Goal: Find specific page/section: Find specific page/section

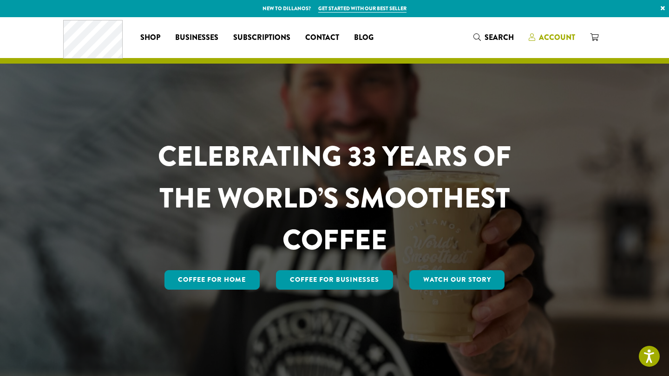
click at [558, 39] on span "Account" at bounding box center [557, 37] width 36 height 11
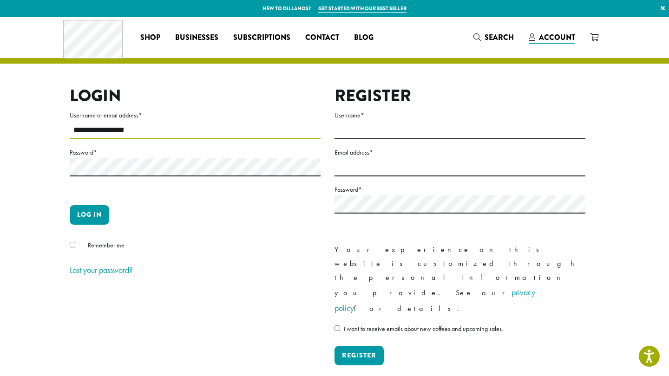
type input "**********"
click at [89, 215] on button "Log in" at bounding box center [90, 215] width 40 height 20
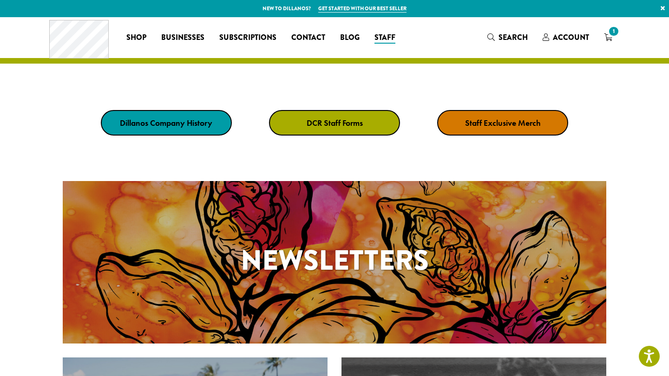
click at [394, 240] on h1 "Newsletters" at bounding box center [335, 261] width 544 height 42
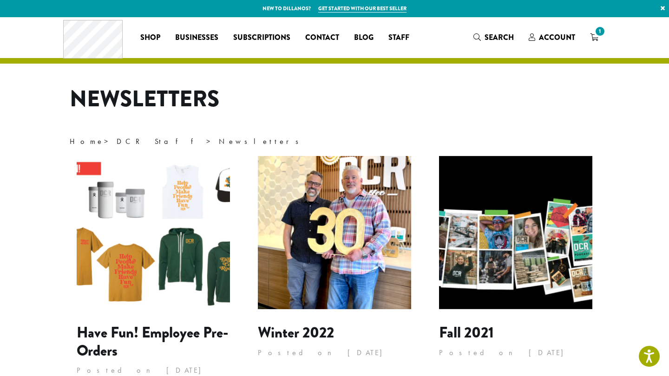
click at [348, 120] on header "Newsletters Home > DCR Staff > Newsletters" at bounding box center [335, 117] width 530 height 63
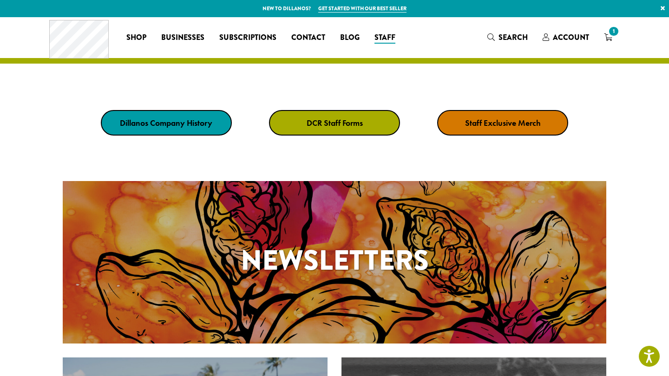
click at [325, 122] on strong "DCR Staff Forms" at bounding box center [335, 123] width 56 height 11
click at [333, 127] on strong "DCR Staff Forms" at bounding box center [335, 123] width 56 height 11
click at [329, 125] on strong "DCR Staff Forms" at bounding box center [335, 123] width 56 height 11
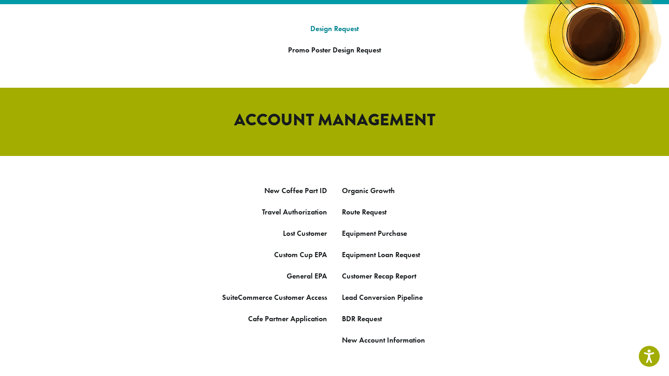
scroll to position [455, 0]
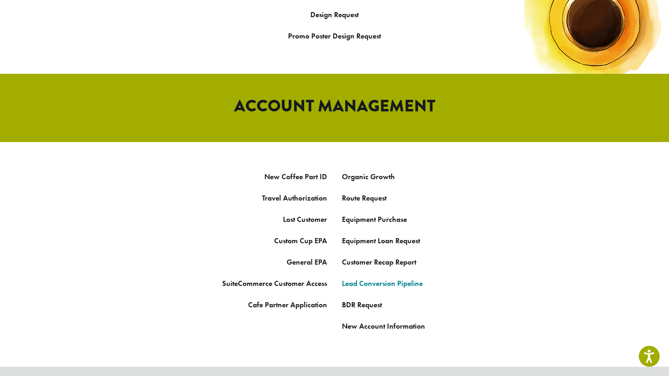
click at [396, 279] on link "Lead Conversion Pipeline" at bounding box center [382, 284] width 81 height 10
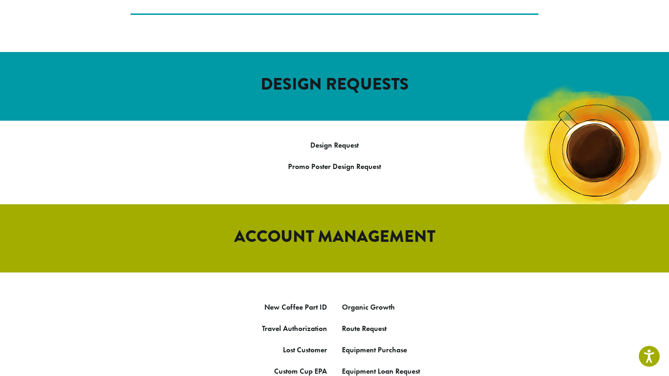
scroll to position [352, 0]
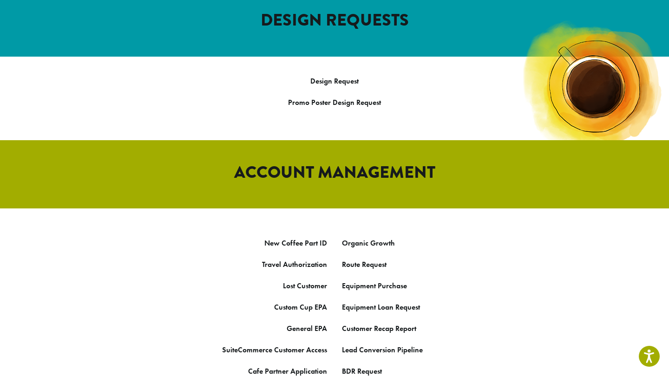
scroll to position [438, 0]
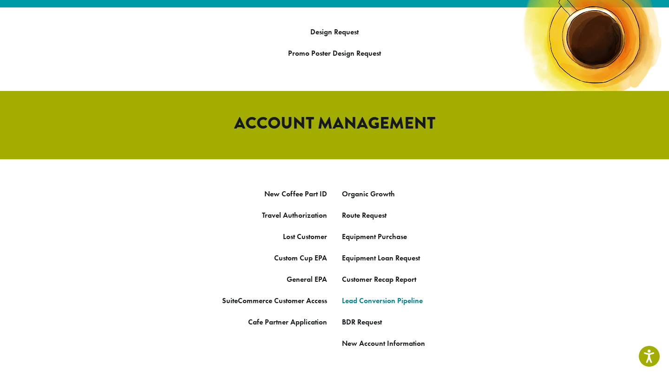
click at [371, 296] on link "Lead Conversion Pipeline" at bounding box center [382, 301] width 81 height 10
